Goal: Task Accomplishment & Management: Manage account settings

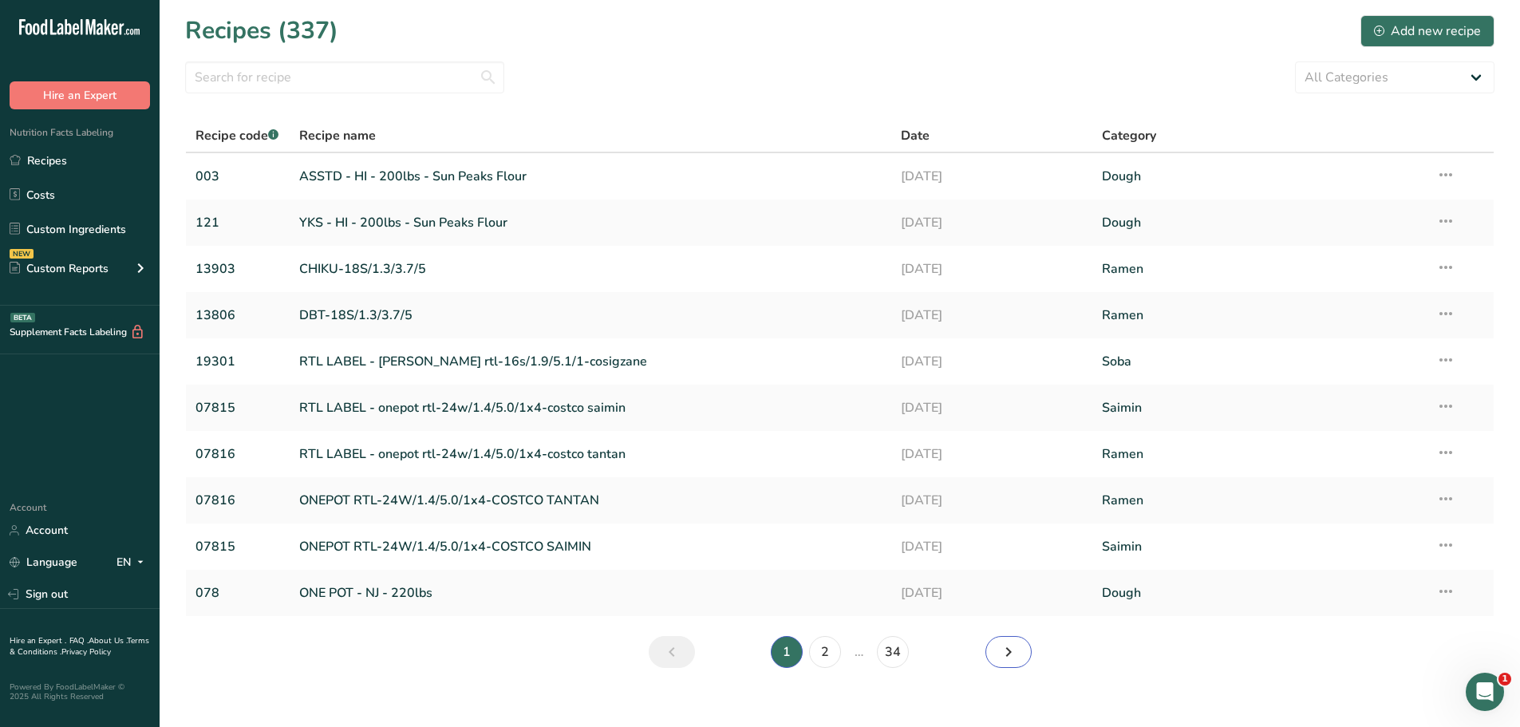
click at [1002, 639] on icon "Next page" at bounding box center [1008, 652] width 19 height 29
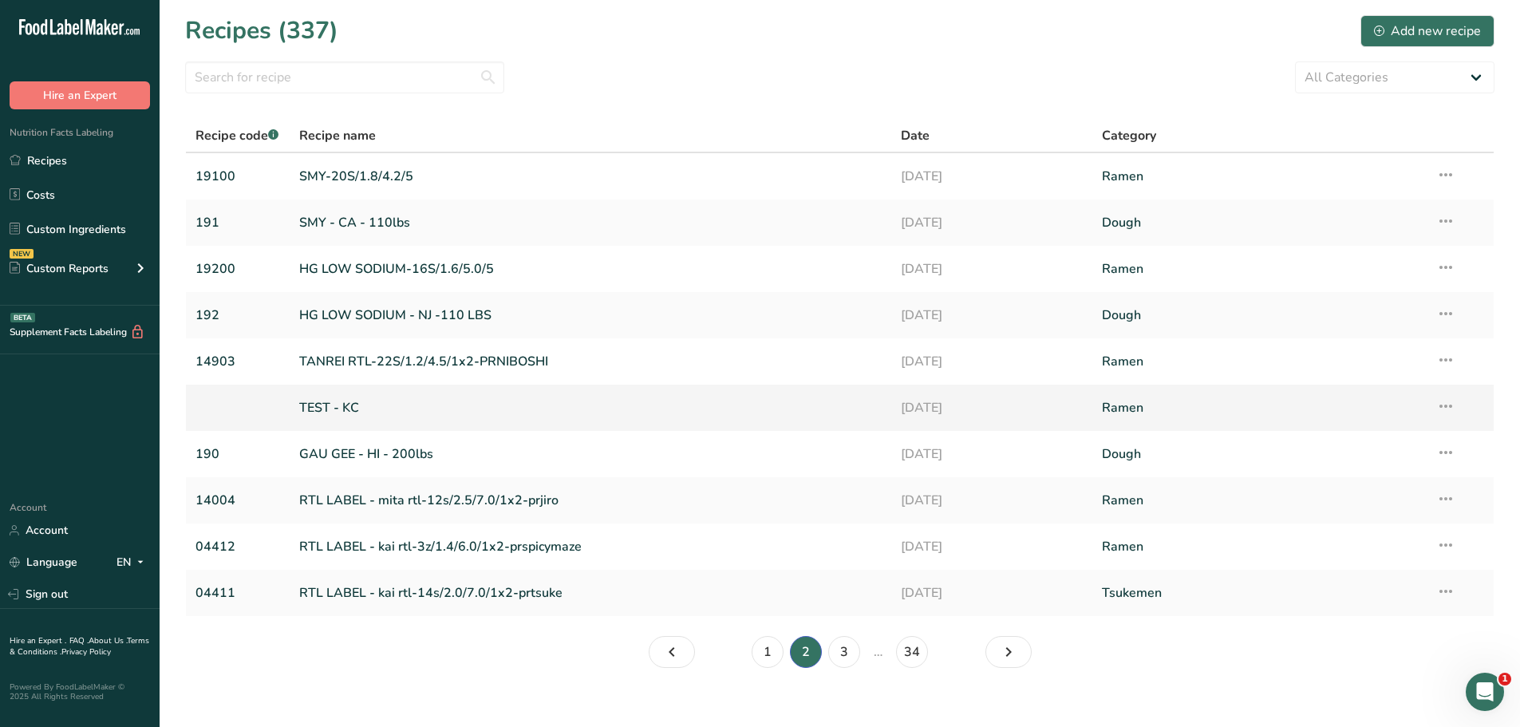
click at [1445, 400] on icon at bounding box center [1445, 406] width 19 height 29
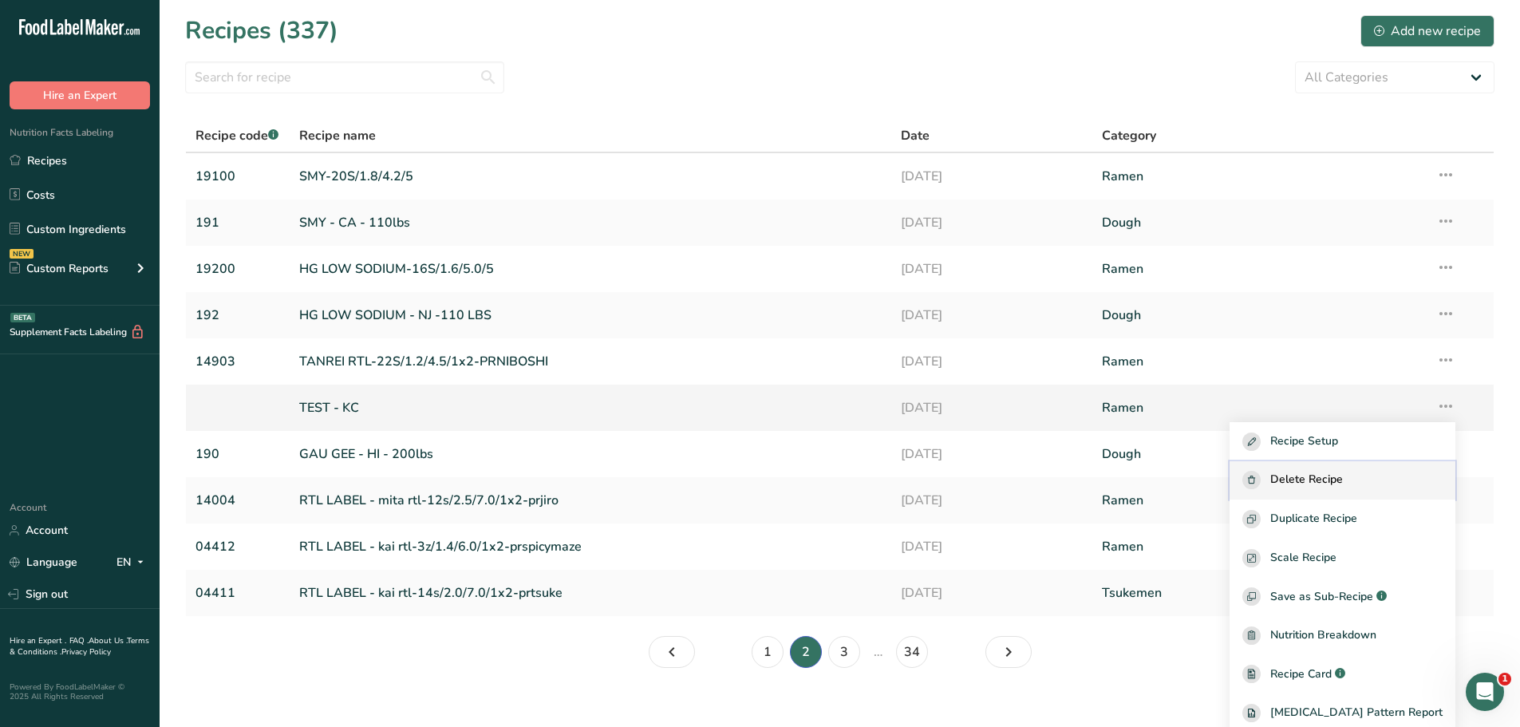
click at [1381, 489] on div "Delete Recipe" at bounding box center [1343, 480] width 200 height 18
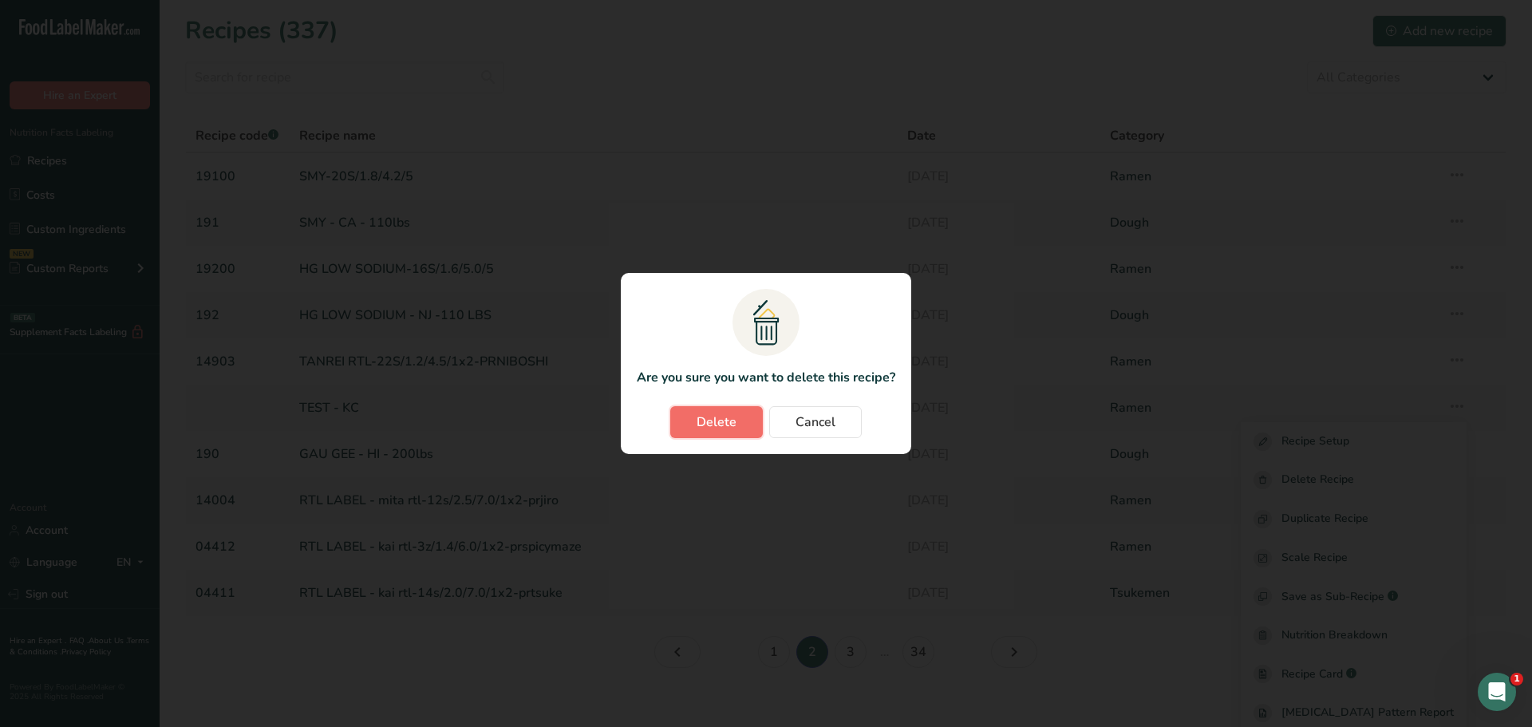
click at [718, 413] on span "Delete" at bounding box center [717, 422] width 40 height 19
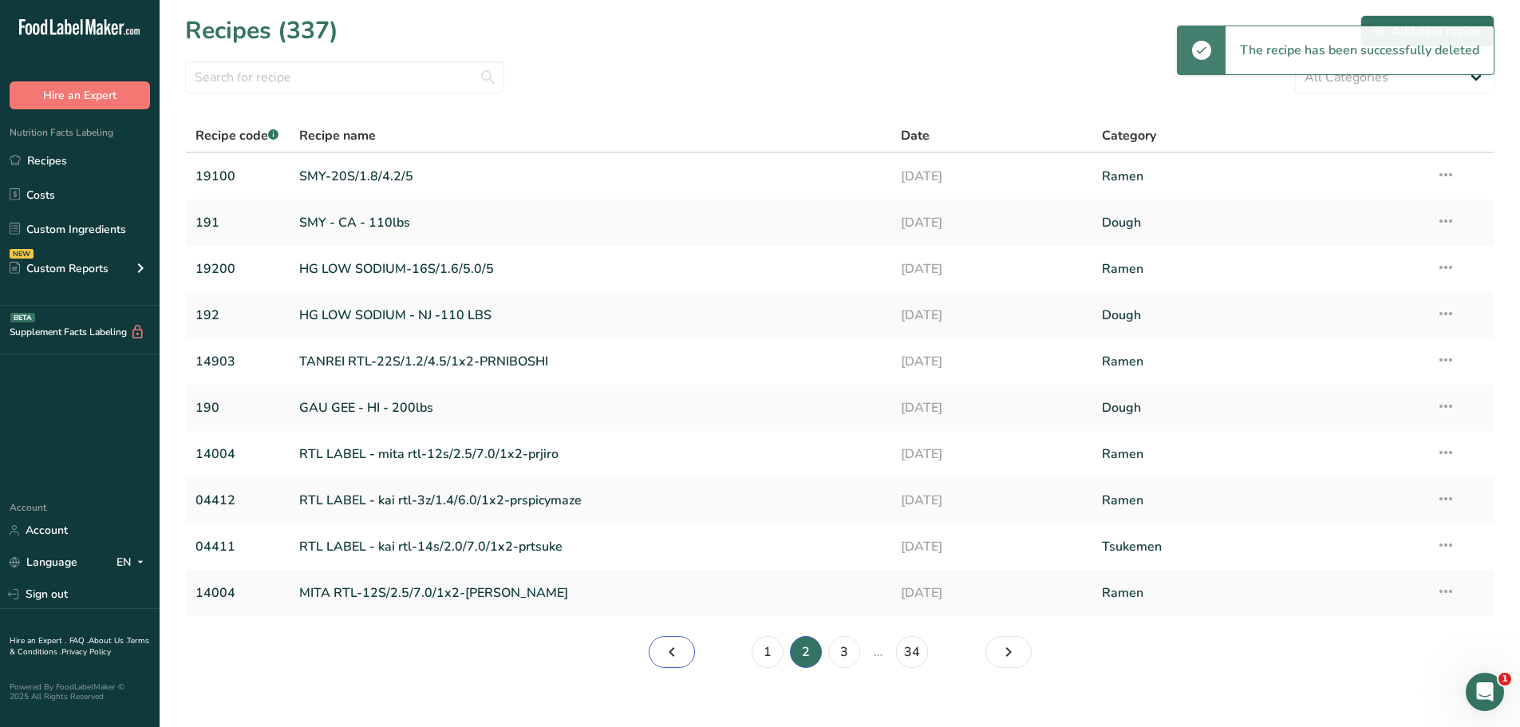
click at [670, 652] on icon "Page 1." at bounding box center [671, 652] width 19 height 29
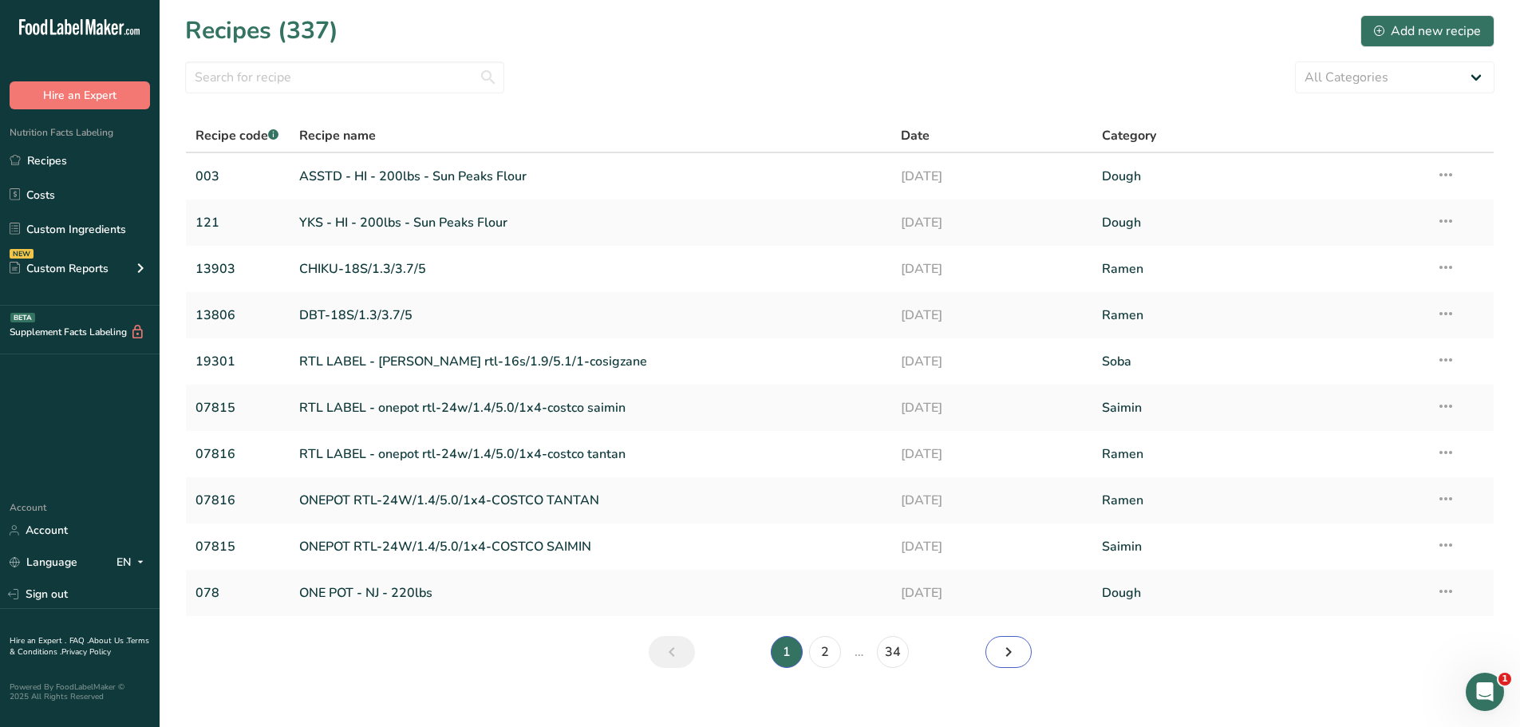
click at [1012, 650] on icon "Page 2." at bounding box center [1008, 652] width 19 height 29
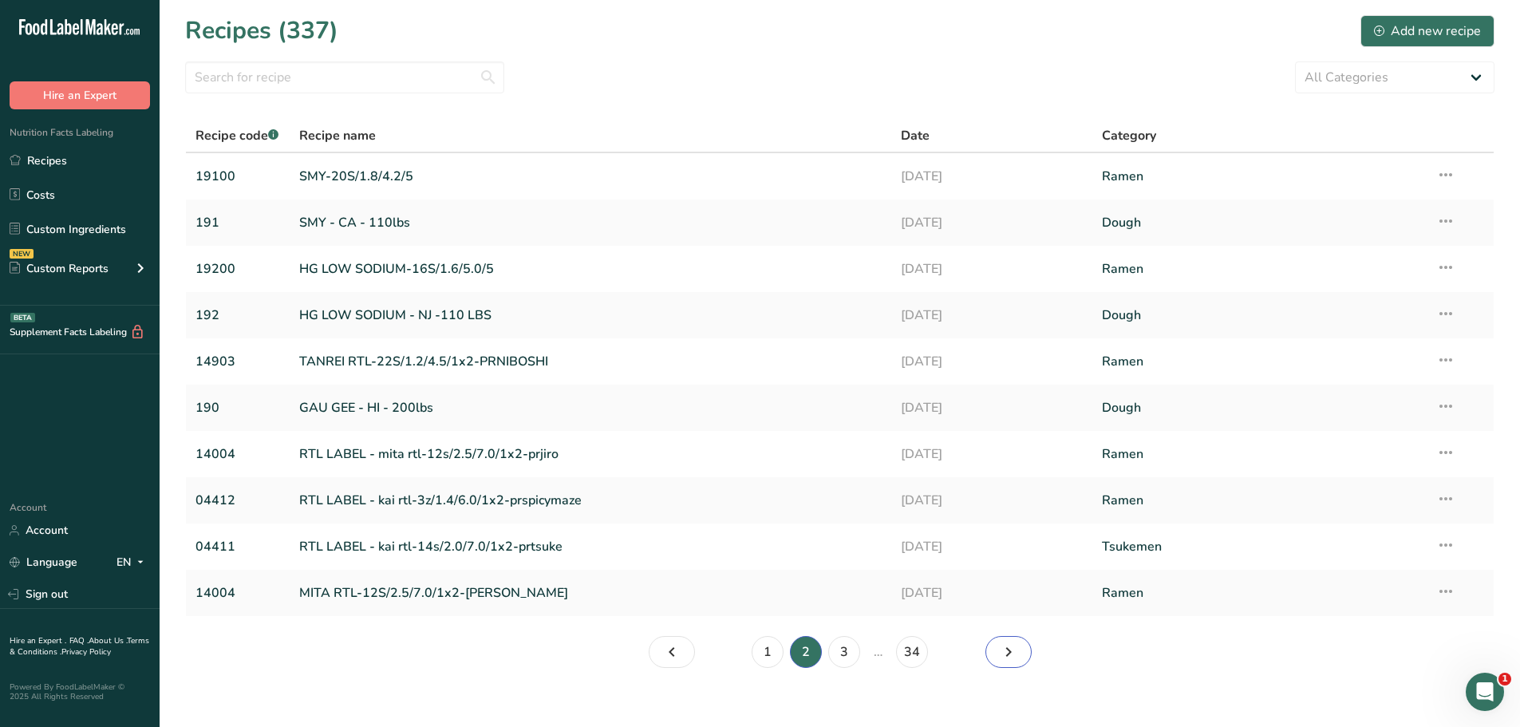
click at [1012, 650] on icon "Page 3." at bounding box center [1008, 652] width 19 height 29
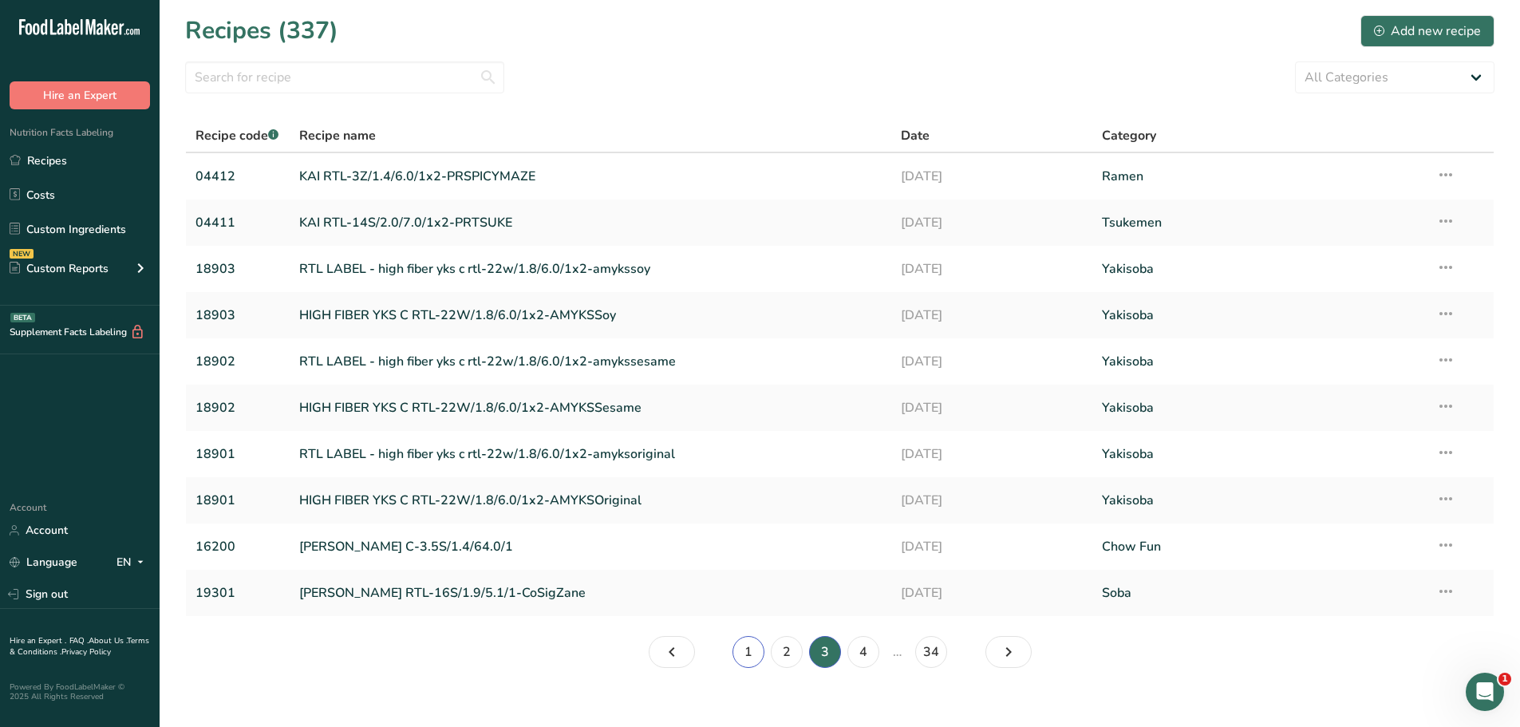
click at [756, 652] on link "1" at bounding box center [749, 652] width 32 height 32
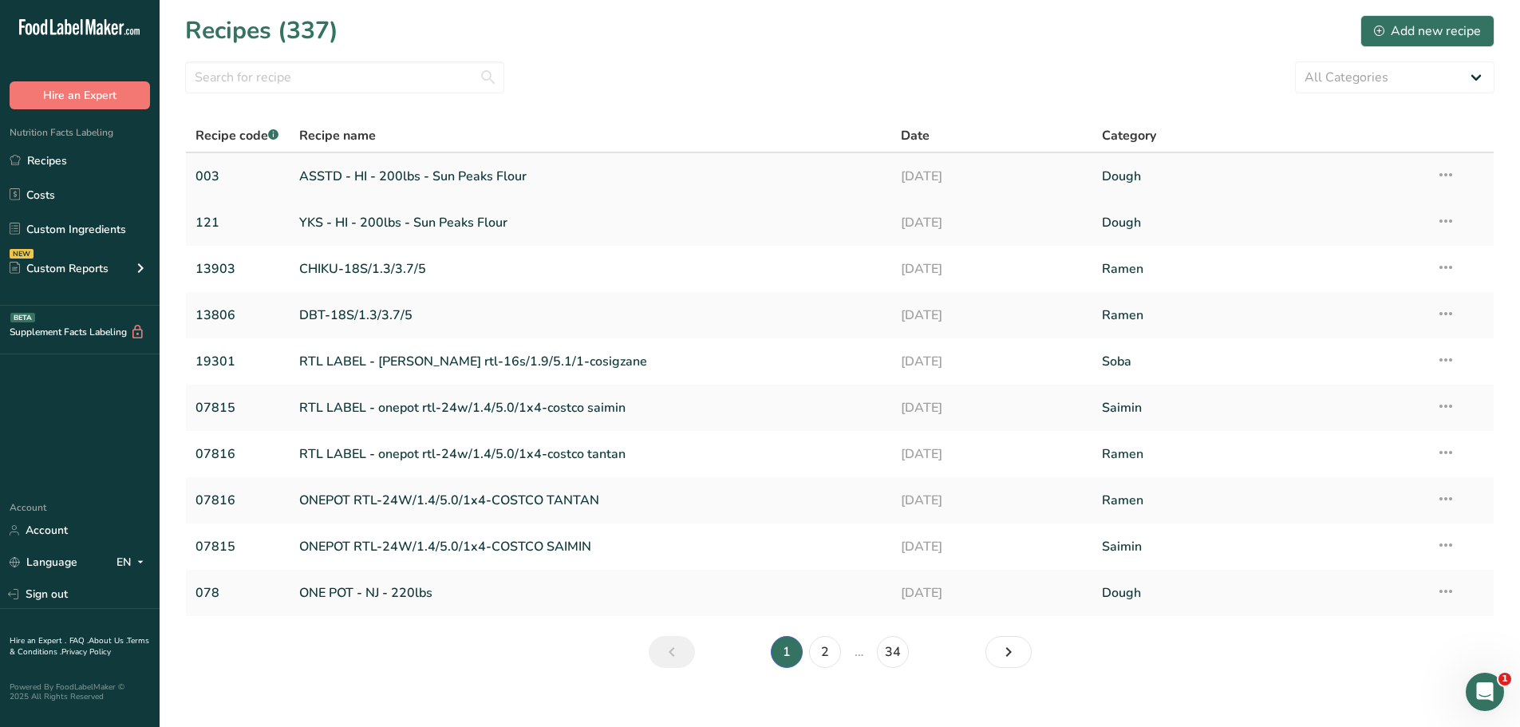
click at [388, 175] on link "ASSTD - HI - 200lbs - Sun Peaks Flour" at bounding box center [590, 177] width 583 height 34
click at [350, 216] on link "YKS - HI - 200lbs - Sun Peaks Flour" at bounding box center [590, 223] width 583 height 34
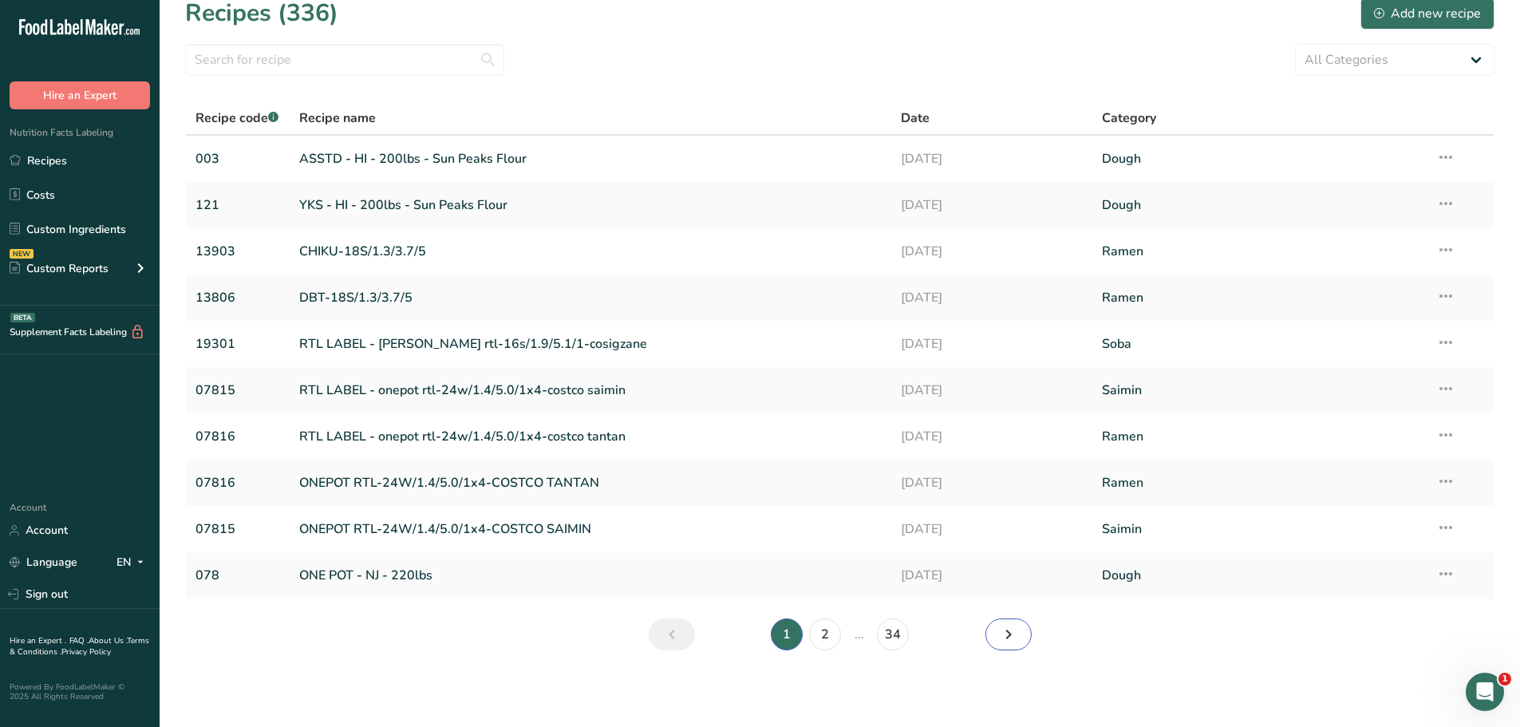
click at [1002, 637] on icon "Next page" at bounding box center [1008, 634] width 19 height 29
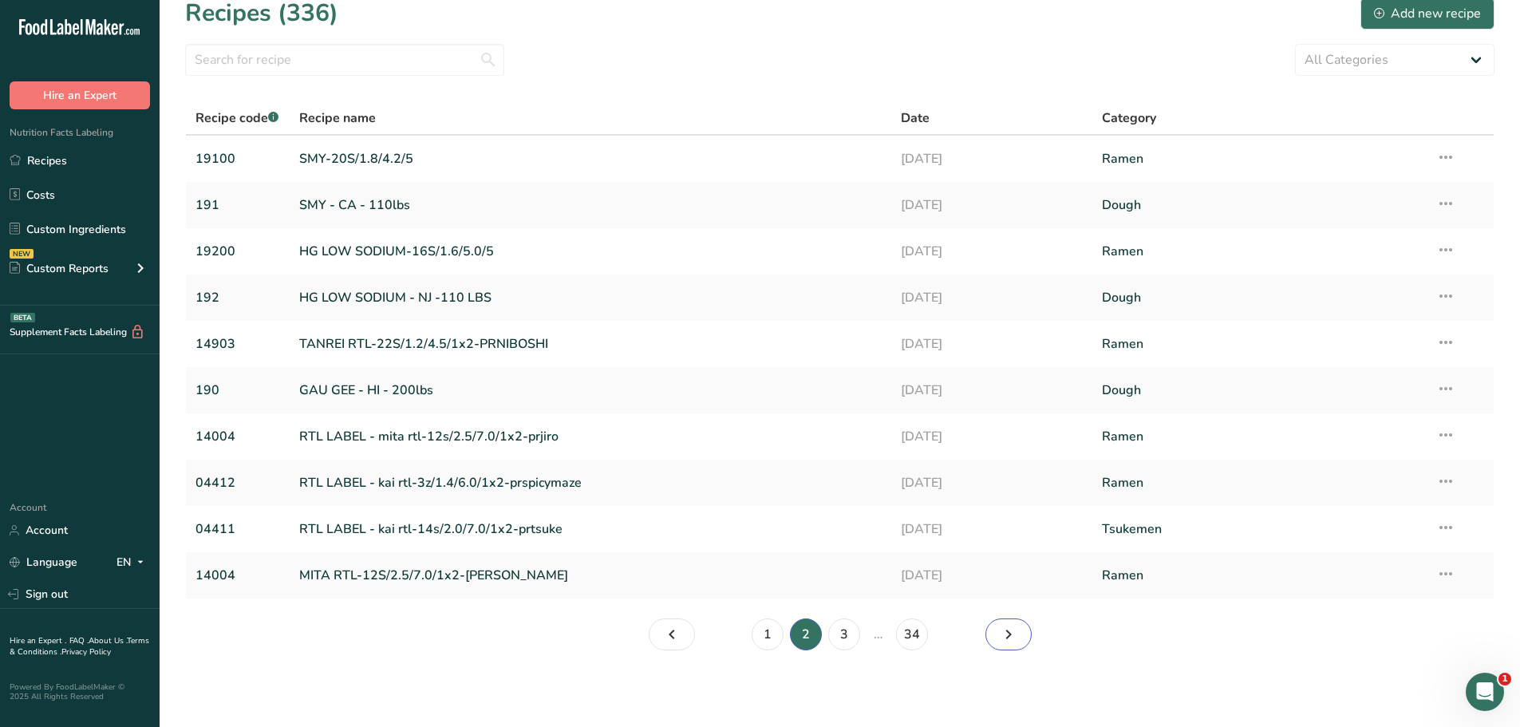
click at [1002, 634] on icon "Page 3." at bounding box center [1008, 634] width 19 height 29
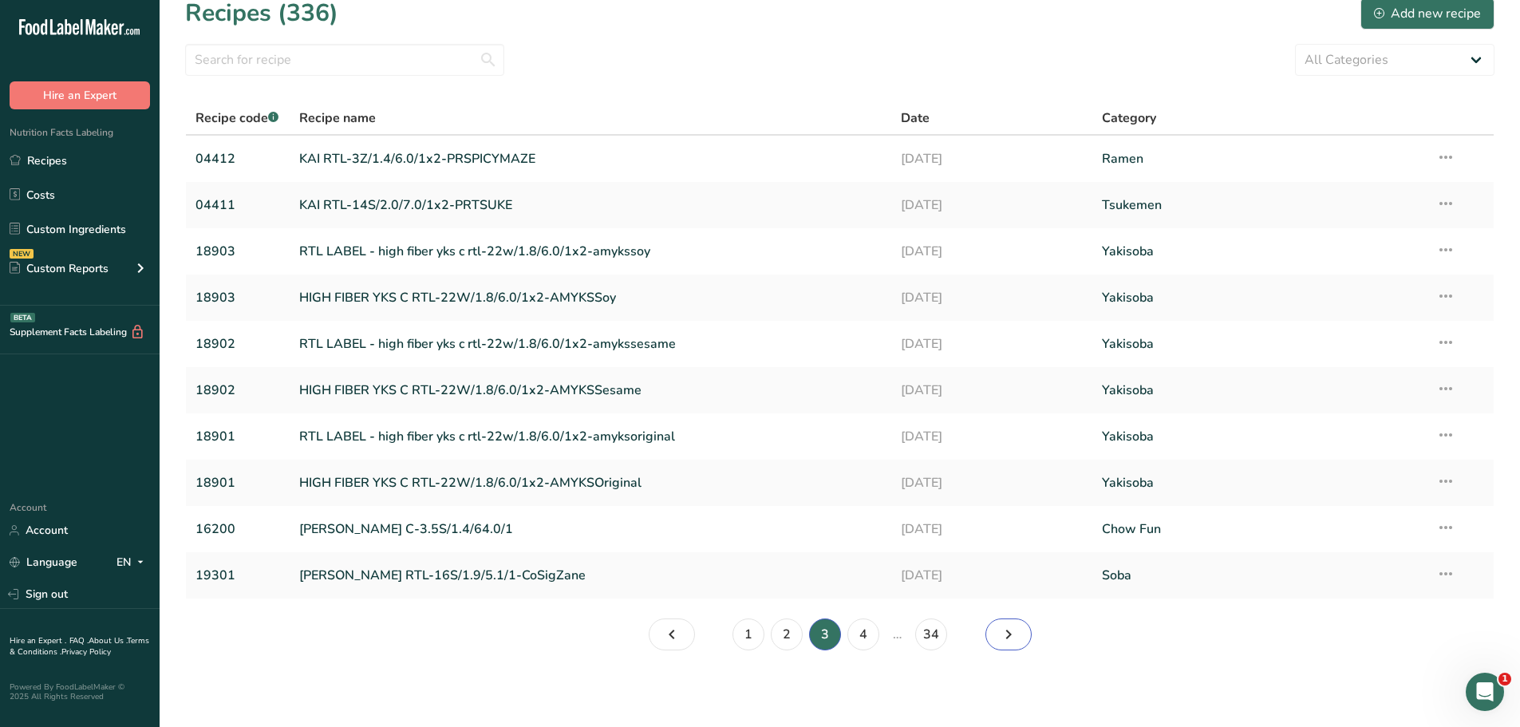
click at [998, 643] on link "Page 4." at bounding box center [1009, 634] width 46 height 32
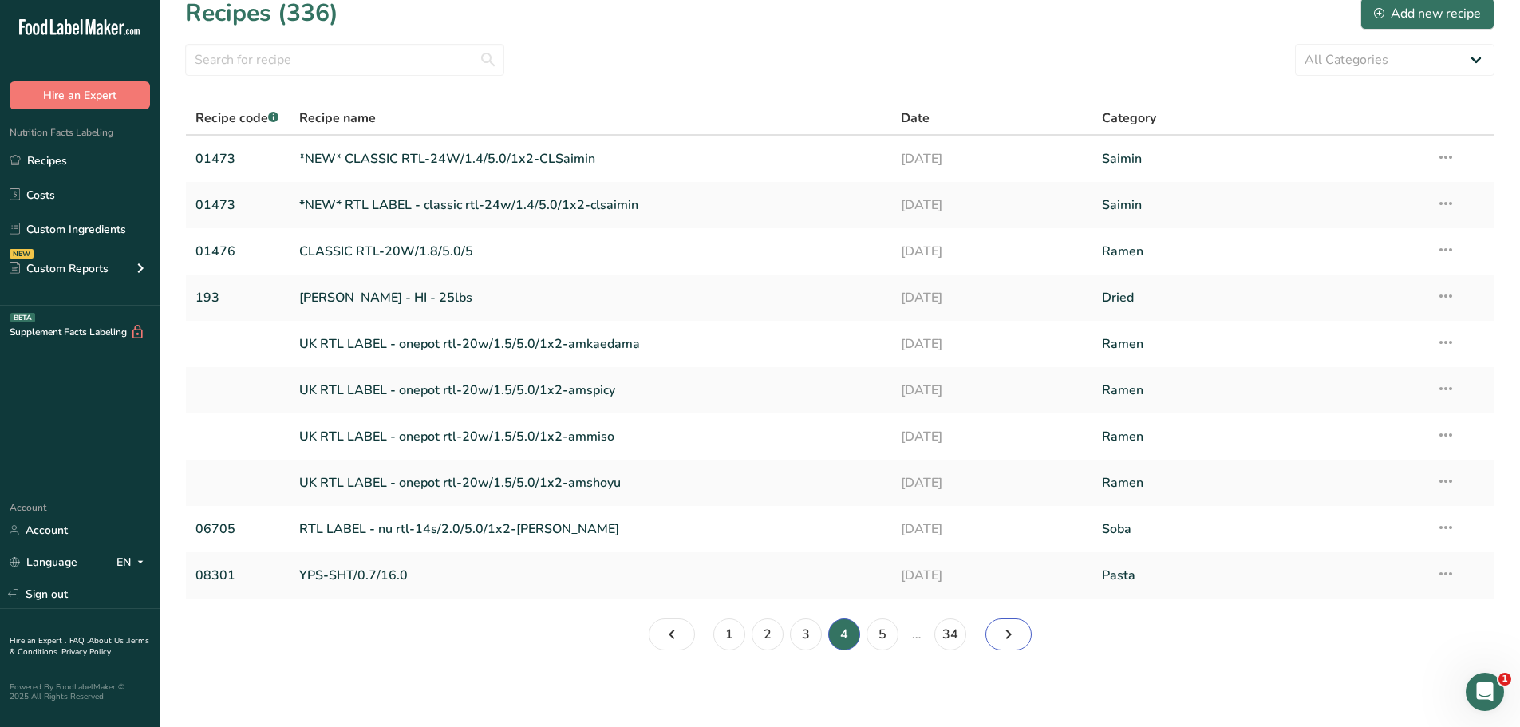
click at [1015, 641] on icon "Page 5." at bounding box center [1008, 634] width 19 height 29
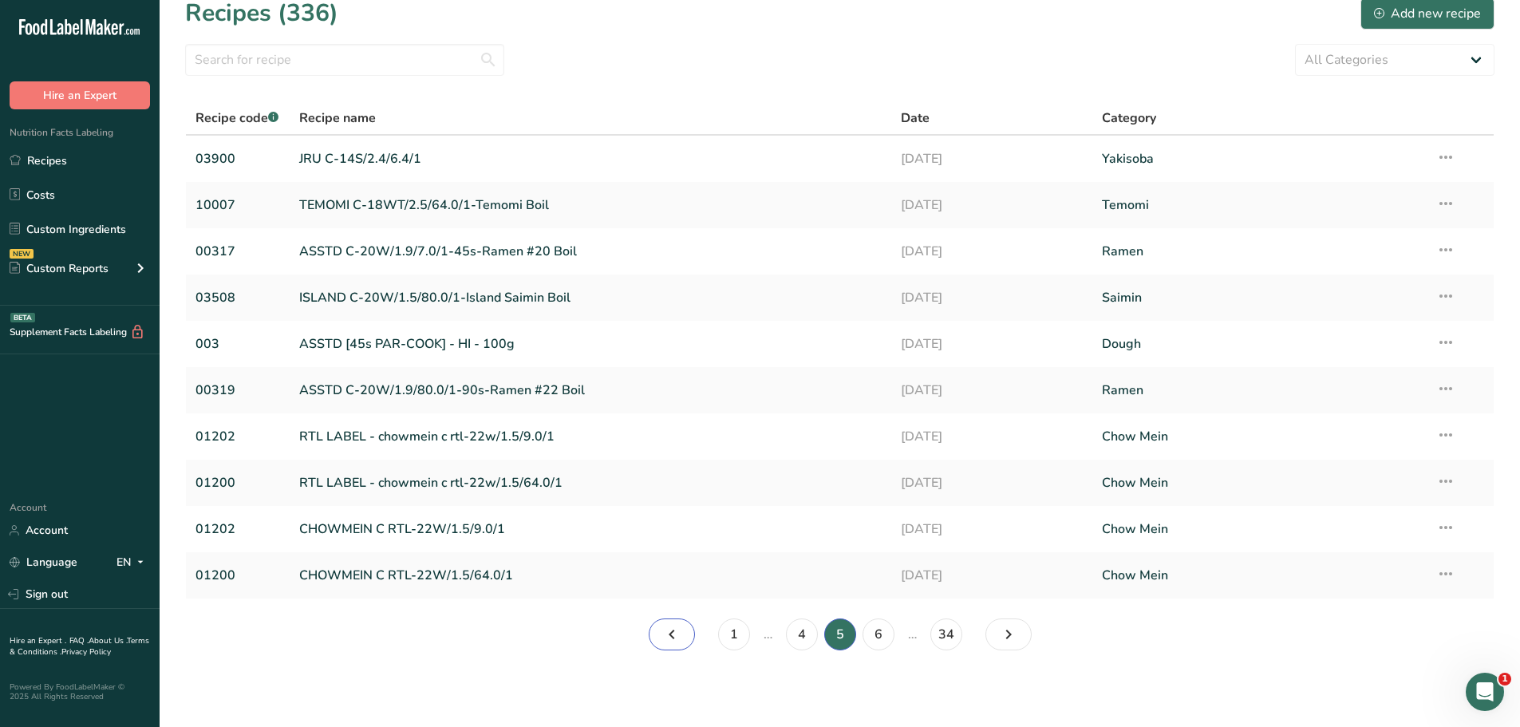
click at [668, 642] on icon "Page 4." at bounding box center [671, 634] width 19 height 29
